Goal: Use online tool/utility: Utilize a website feature to perform a specific function

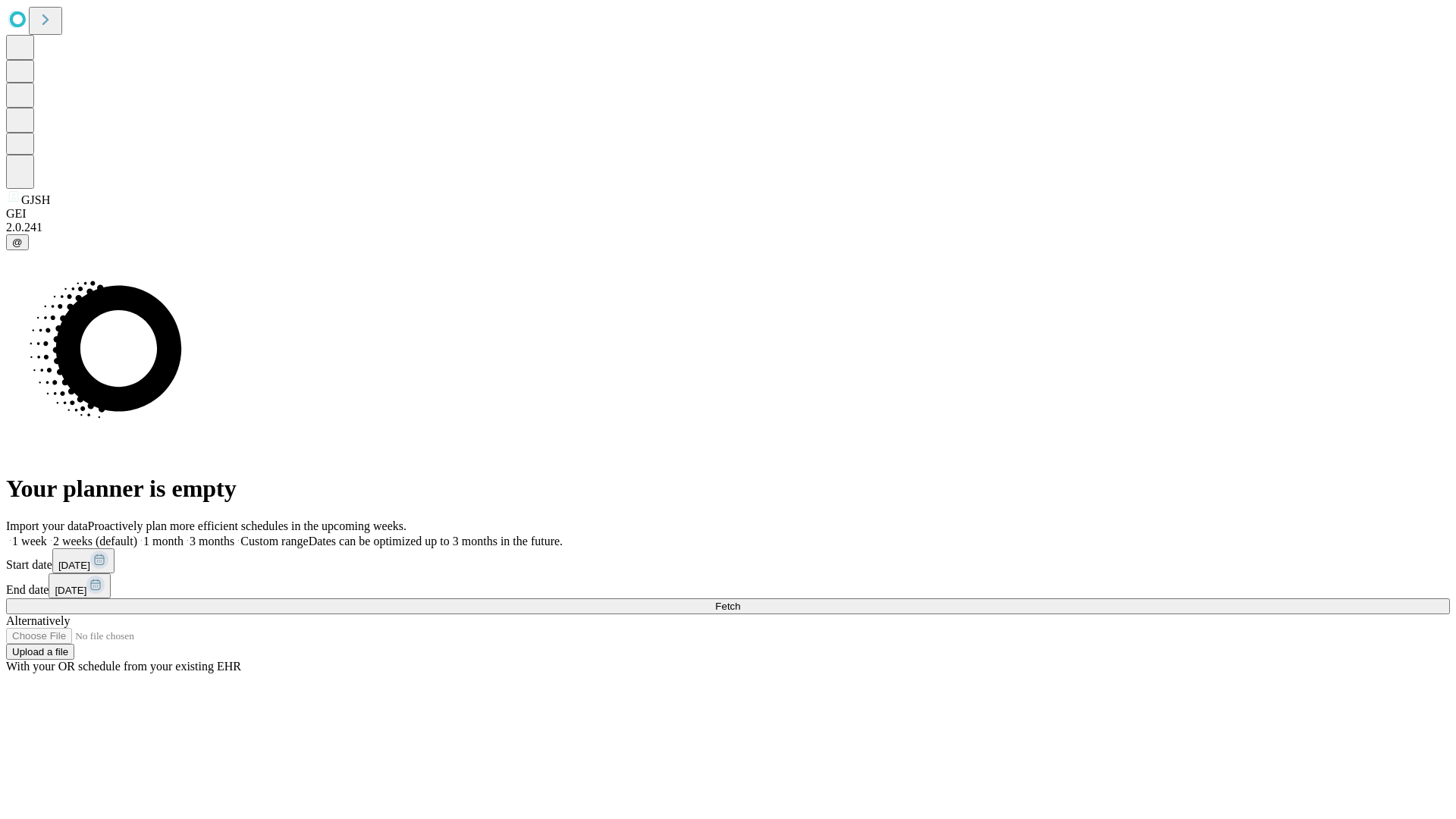
click at [740, 601] on span "Fetch" at bounding box center [728, 607] width 25 height 11
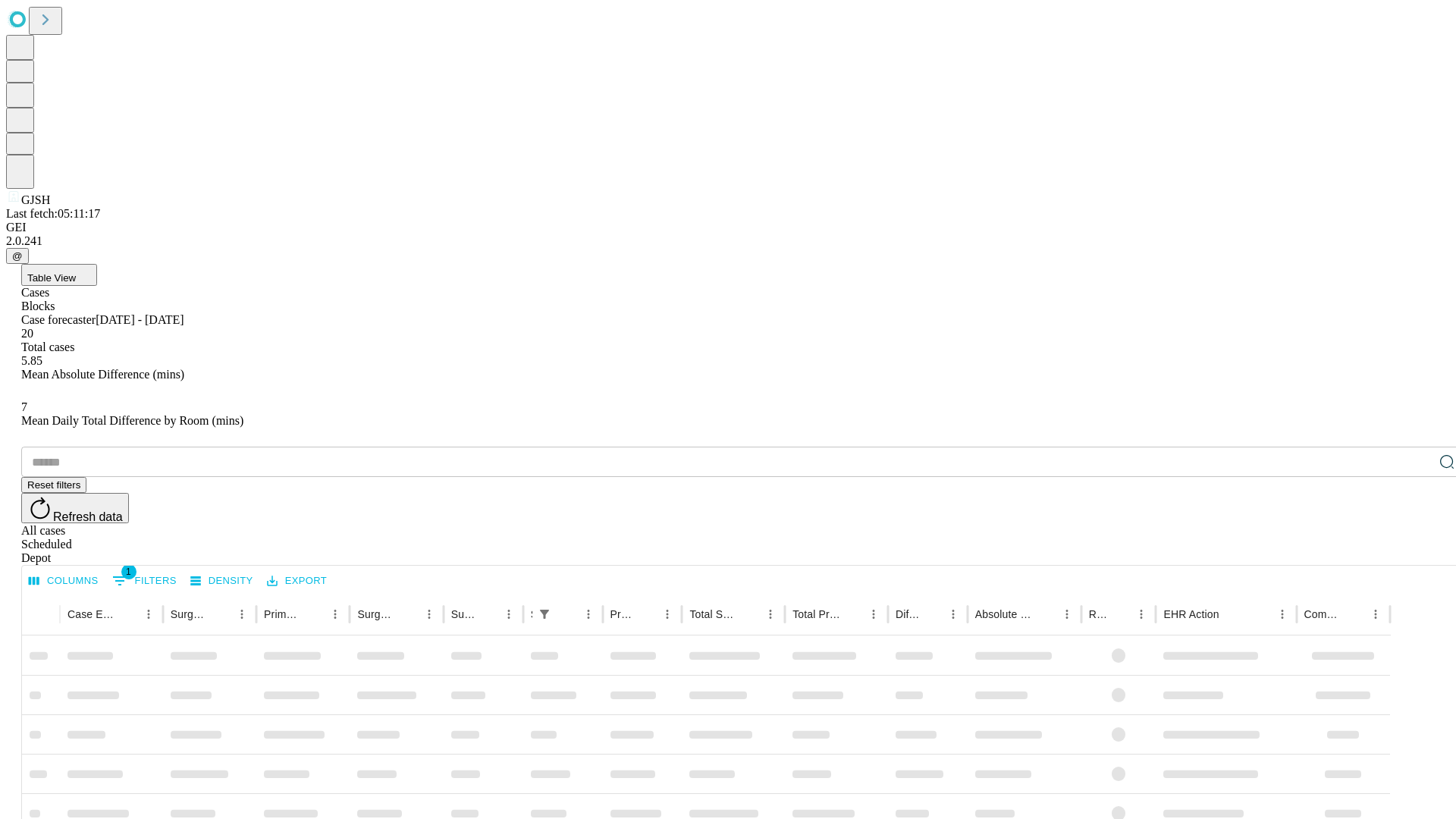
click at [76, 272] on span "Table View" at bounding box center [51, 278] width 49 height 11
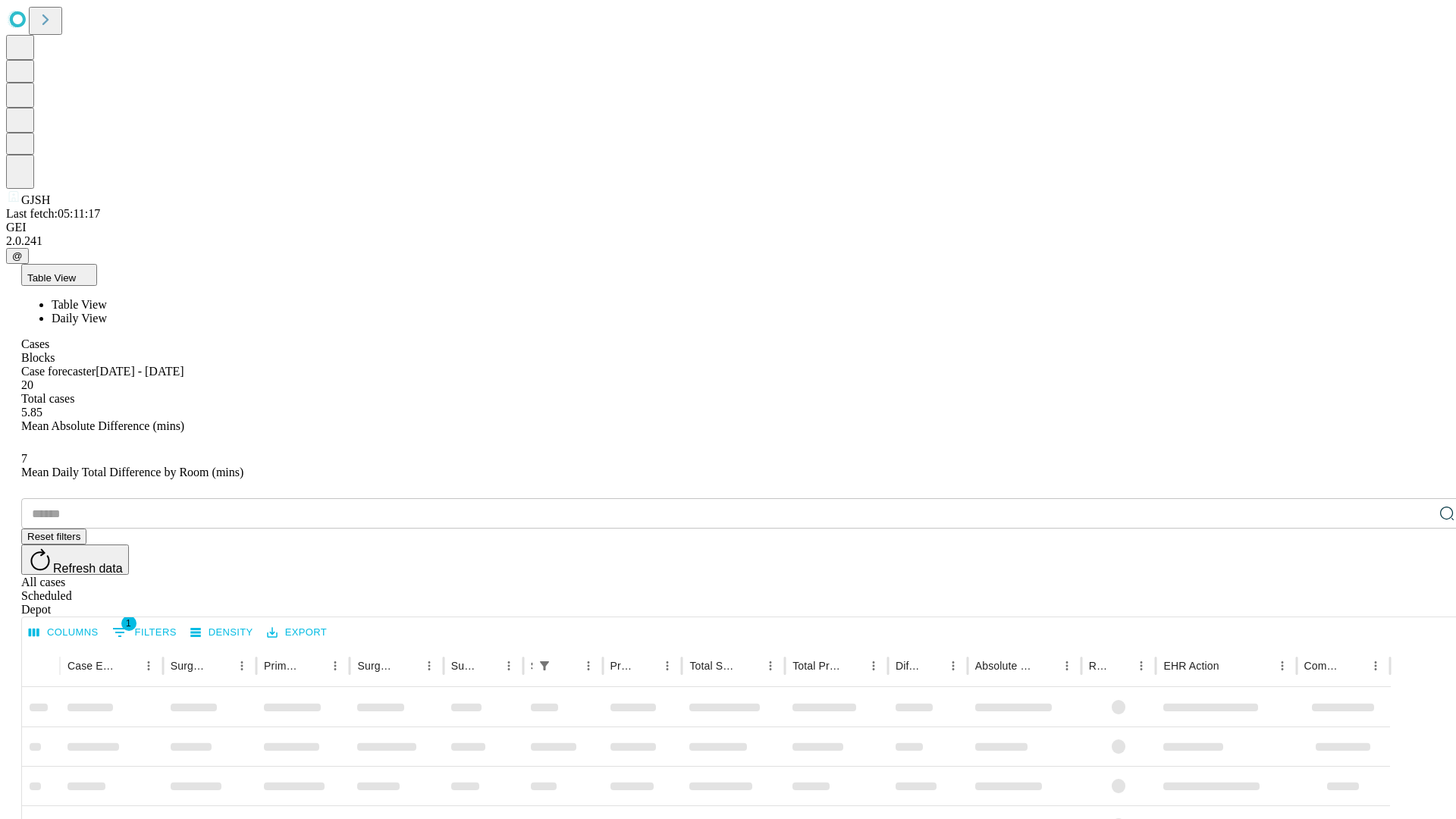
click at [107, 312] on span "Daily View" at bounding box center [79, 318] width 55 height 13
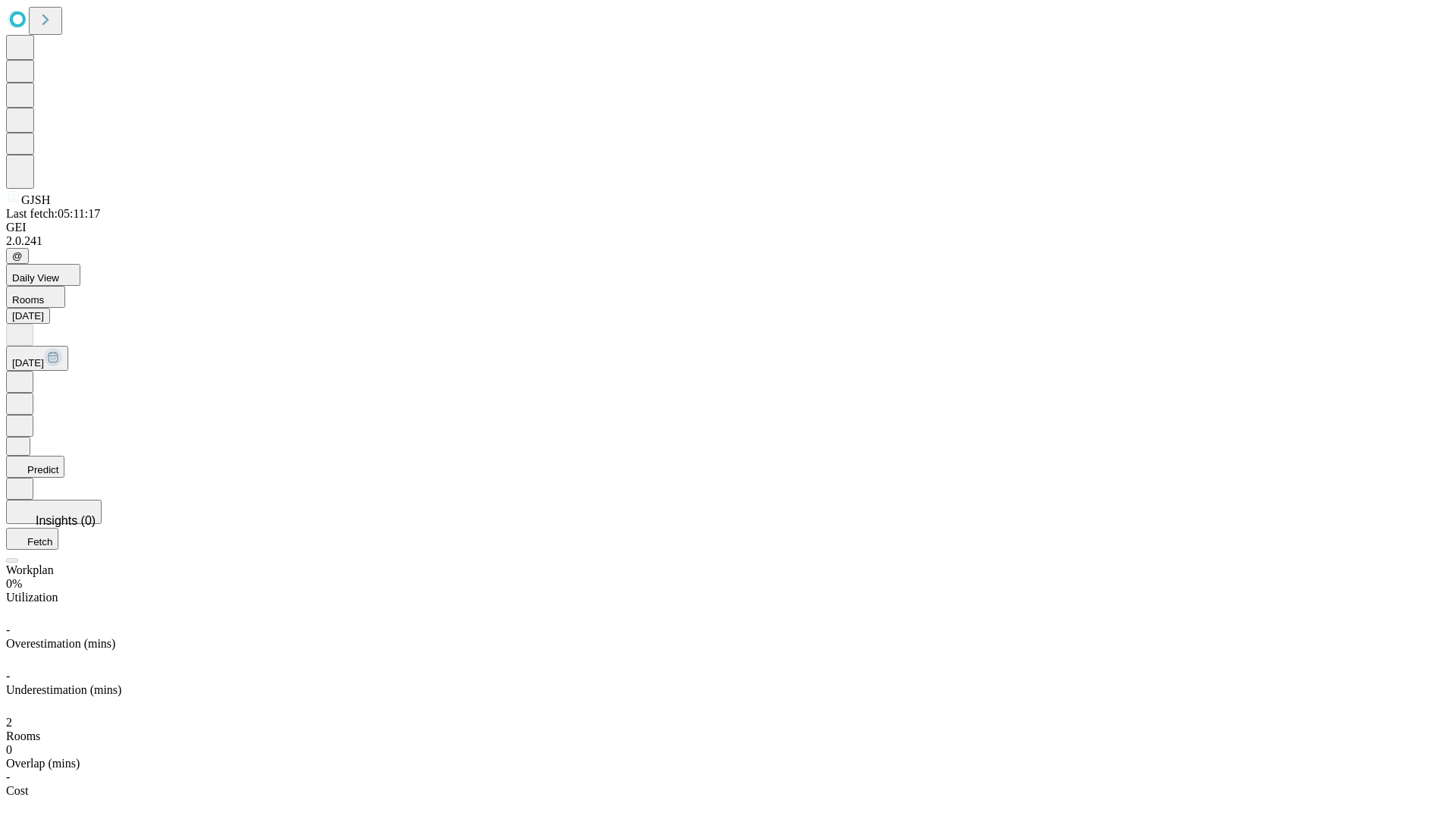
click at [64, 456] on button "Predict" at bounding box center [35, 466] width 58 height 22
